Goal: Transaction & Acquisition: Purchase product/service

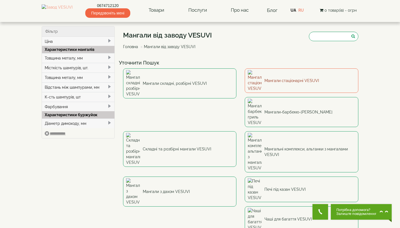
click at [279, 75] on link "Мангали стаціонарні VESUVI" at bounding box center [302, 80] width 114 height 24
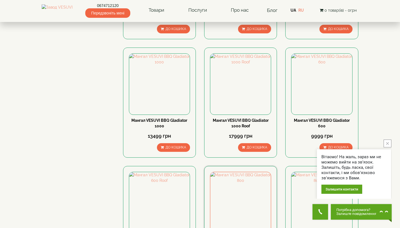
scroll to position [100, 0]
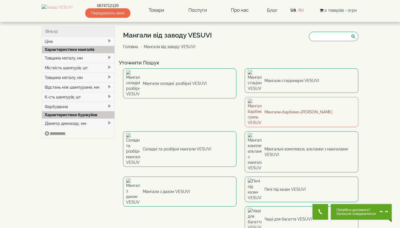
click at [245, 100] on link "Мангали-барбекю-[PERSON_NAME]" at bounding box center [302, 112] width 114 height 30
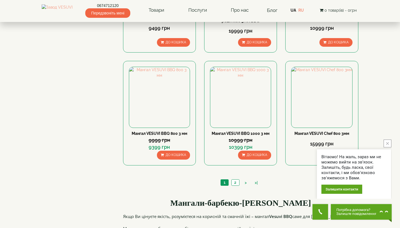
scroll to position [497, 0]
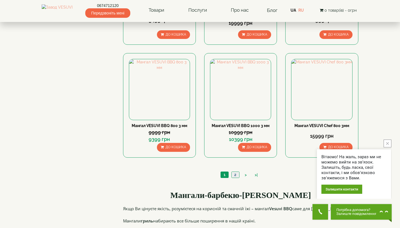
click at [237, 175] on link "2" at bounding box center [236, 175] width 8 height 6
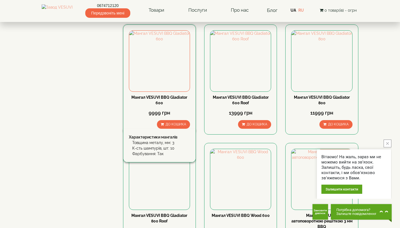
scroll to position [166, 0]
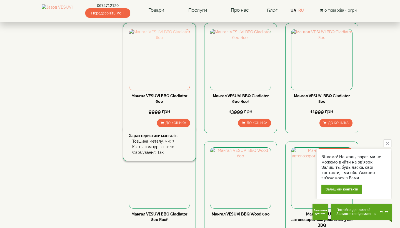
click at [161, 76] on img at bounding box center [159, 59] width 61 height 61
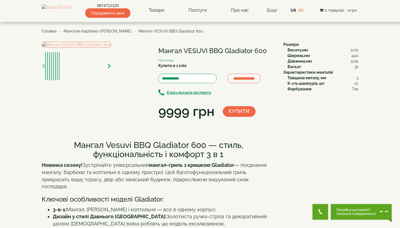
click at [111, 69] on icon "button" at bounding box center [110, 66] width 4 height 5
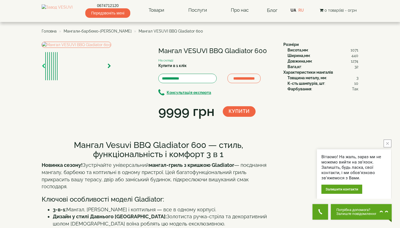
click at [44, 69] on icon "button" at bounding box center [44, 66] width 4 height 5
